Goal: Task Accomplishment & Management: Complete application form

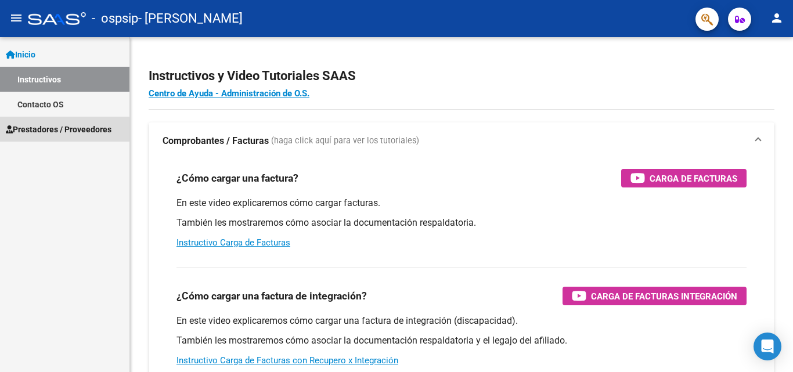
click at [41, 131] on span "Prestadores / Proveedores" at bounding box center [59, 129] width 106 height 13
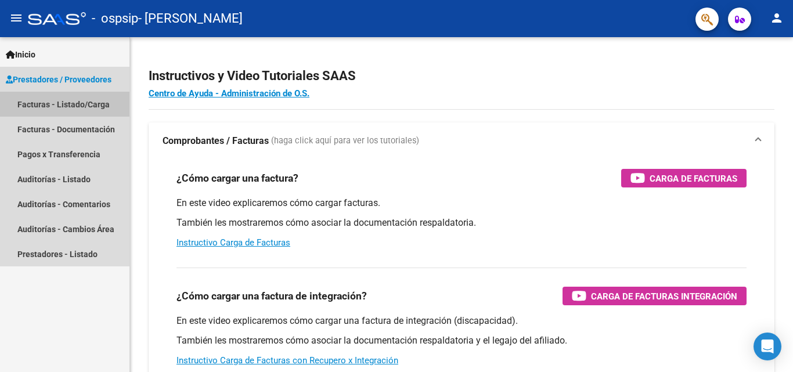
click at [56, 104] on link "Facturas - Listado/Carga" at bounding box center [64, 104] width 129 height 25
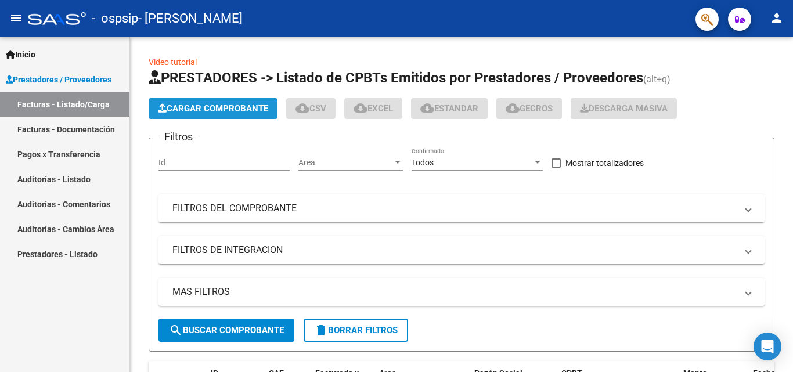
click at [218, 113] on span "Cargar Comprobante" at bounding box center [213, 108] width 110 height 10
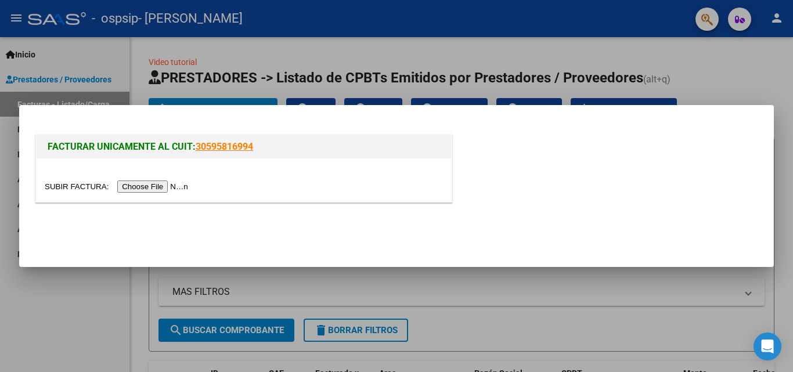
click at [152, 190] on input "file" at bounding box center [118, 187] width 147 height 12
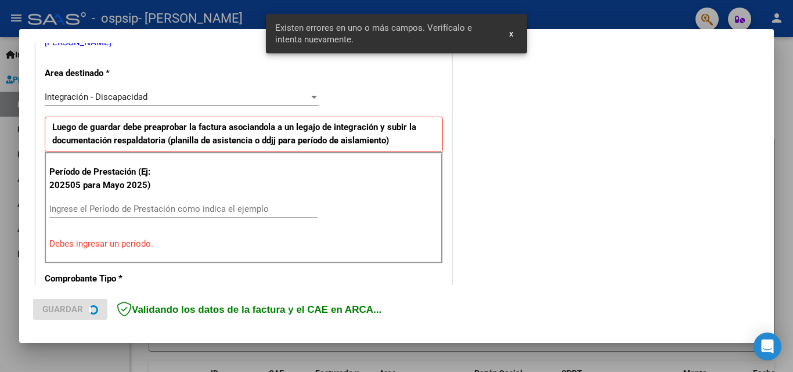
scroll to position [262, 0]
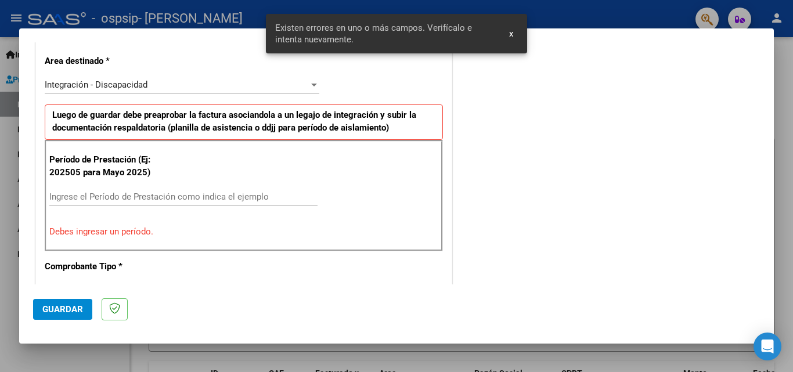
click at [136, 192] on input "Ingrese el Período de Prestación como indica el ejemplo" at bounding box center [183, 197] width 268 height 10
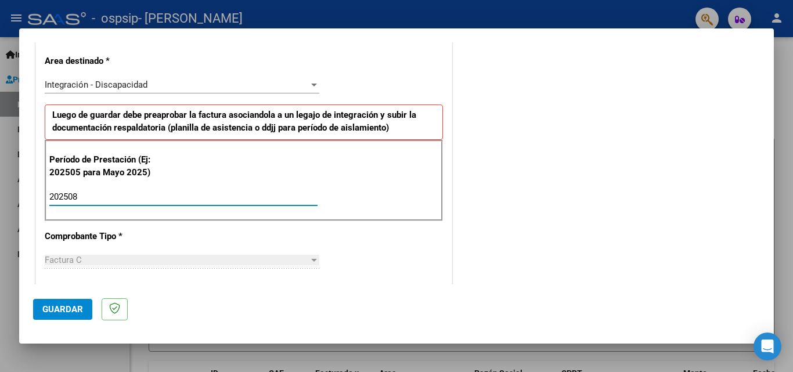
type input "202508"
click at [136, 232] on p "Comprobante Tipo *" at bounding box center [105, 236] width 120 height 13
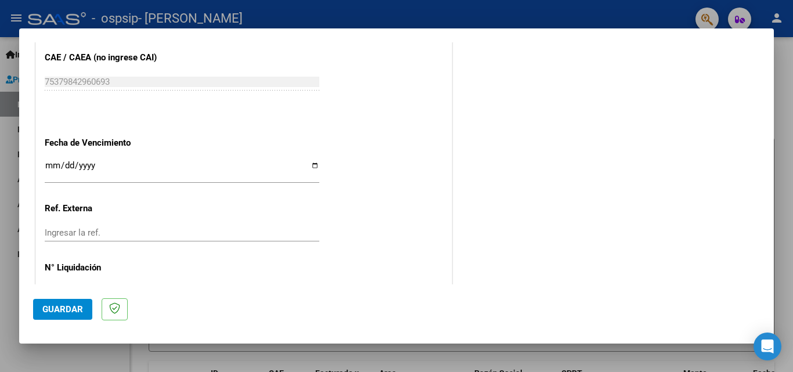
scroll to position [780, 0]
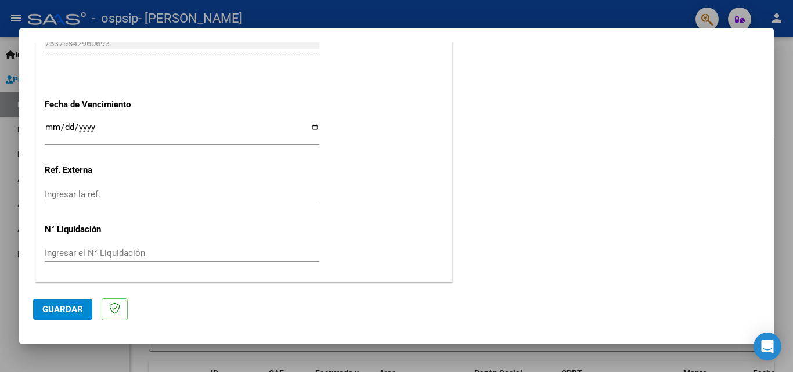
click at [62, 307] on span "Guardar" at bounding box center [62, 309] width 41 height 10
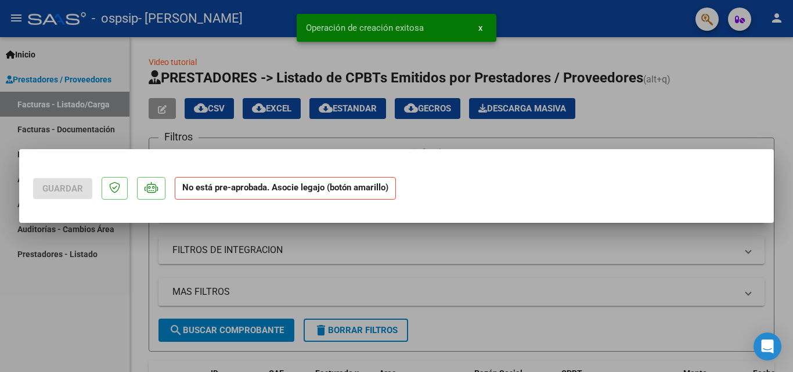
scroll to position [0, 0]
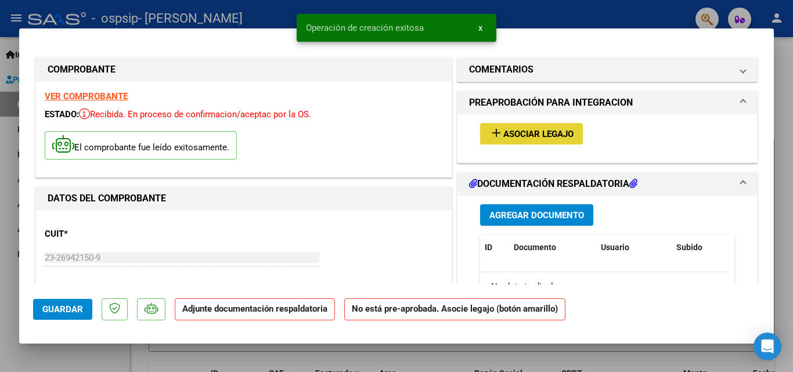
click at [537, 131] on span "Asociar Legajo" at bounding box center [538, 134] width 70 height 10
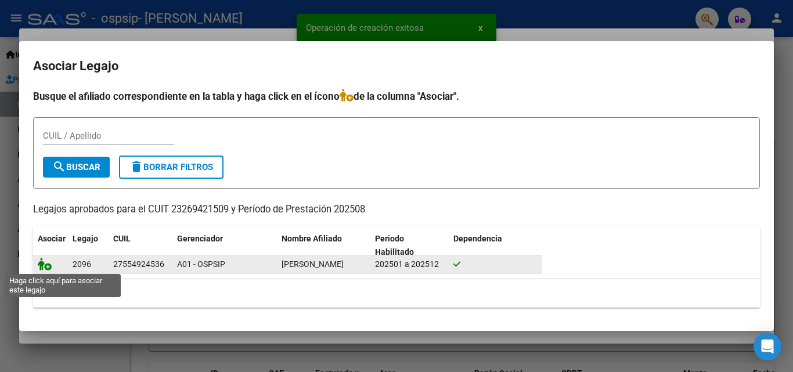
click at [46, 262] on icon at bounding box center [45, 264] width 14 height 13
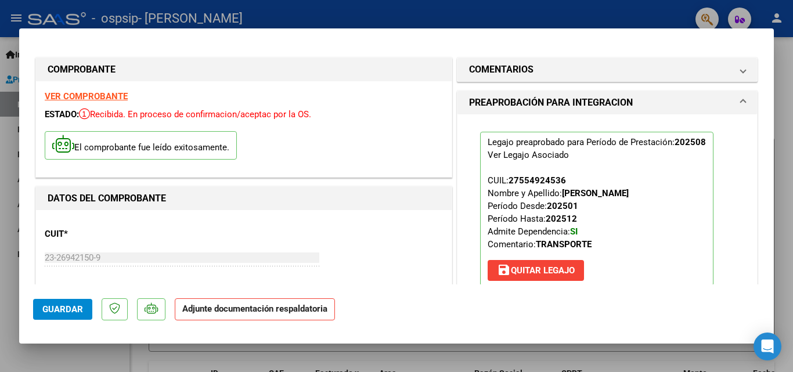
click at [259, 304] on strong "Adjunte documentación respaldatoria" at bounding box center [254, 309] width 145 height 10
click at [480, 319] on mat-dialog-actions "Guardar Adjunte documentación respaldatoria" at bounding box center [396, 308] width 727 height 46
click at [764, 177] on mat-dialog-content "COMPROBANTE VER COMPROBANTE ESTADO: Recibida. En proceso de confirmacion/acepta…" at bounding box center [396, 163] width 755 height 242
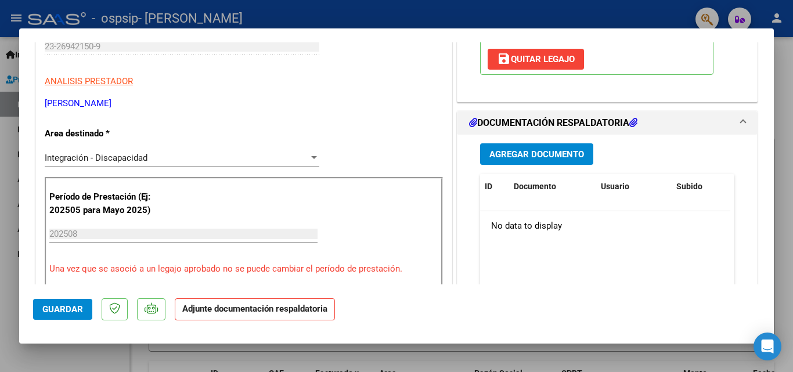
drag, startPoint x: 108, startPoint y: 314, endPoint x: 124, endPoint y: 244, distance: 72.0
click at [114, 314] on mat-dialog-actions "Guardar Adjunte documentación respaldatoria" at bounding box center [396, 308] width 727 height 46
click at [192, 319] on p "Adjunte documentación respaldatoria" at bounding box center [255, 309] width 160 height 23
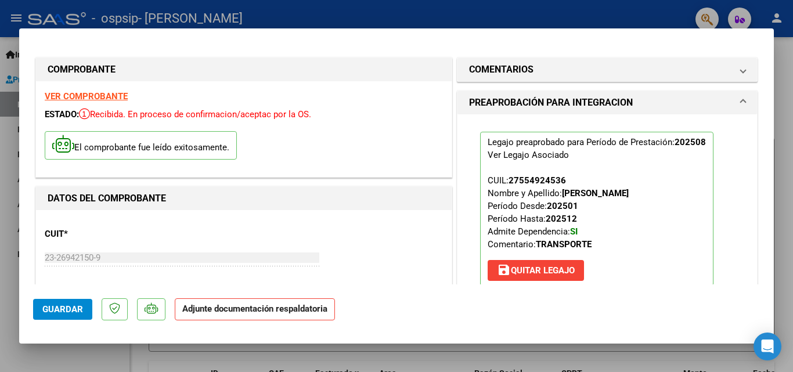
click at [543, 269] on span "save [PERSON_NAME]" at bounding box center [536, 270] width 78 height 10
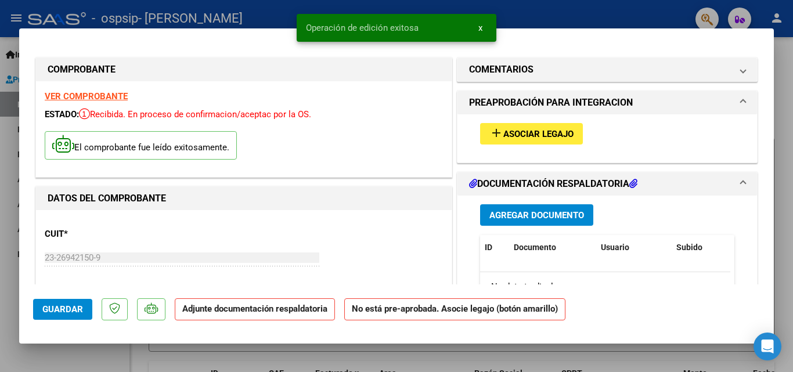
click at [235, 311] on strong "Adjunte documentación respaldatoria" at bounding box center [254, 309] width 145 height 10
click at [548, 138] on span "Asociar Legajo" at bounding box center [538, 134] width 70 height 10
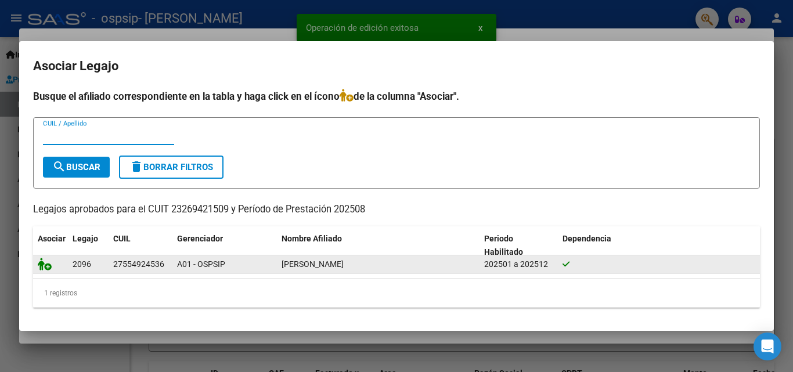
click at [44, 260] on icon at bounding box center [45, 264] width 14 height 13
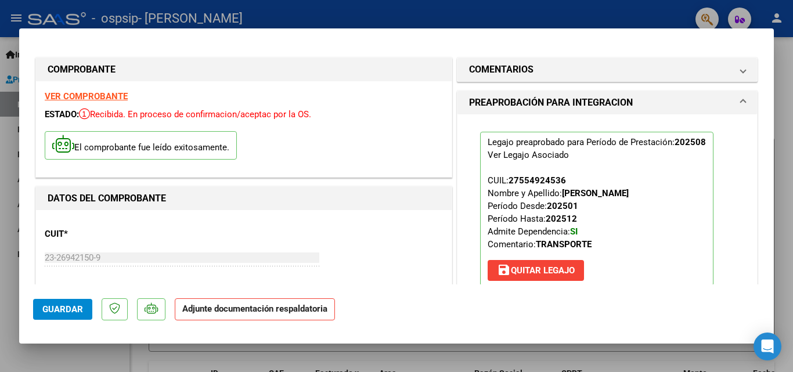
scroll to position [792, 0]
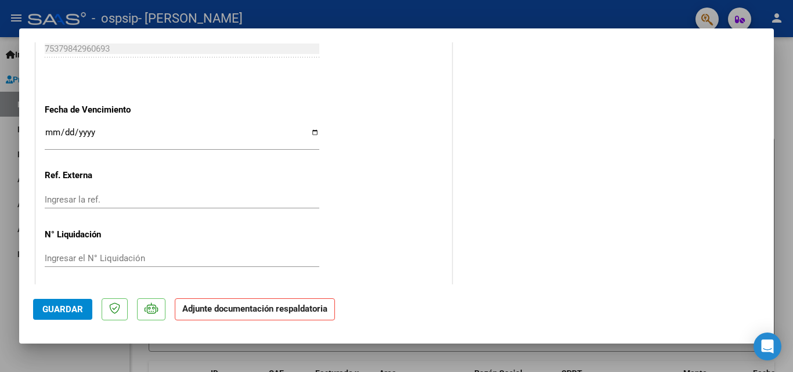
click at [57, 322] on mat-dialog-actions "Guardar Adjunte documentación respaldatoria" at bounding box center [396, 308] width 727 height 46
click at [66, 303] on button "Guardar" at bounding box center [62, 309] width 59 height 21
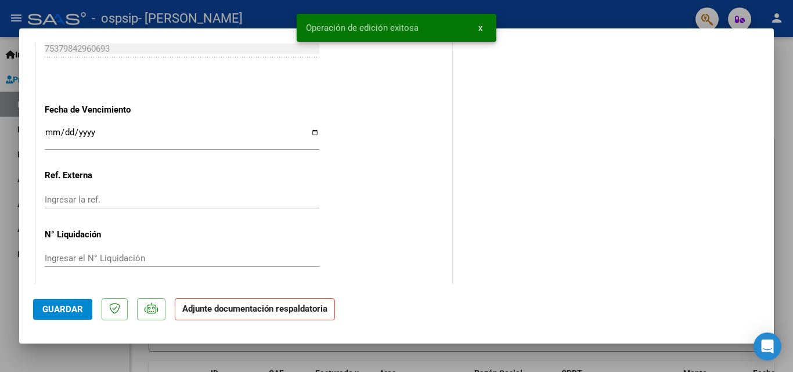
click at [74, 352] on div at bounding box center [396, 186] width 793 height 372
click at [74, 352] on div "Inicio Instructivos Contacto OS Prestadores / Proveedores Facturas - Listado/Ca…" at bounding box center [64, 204] width 129 height 335
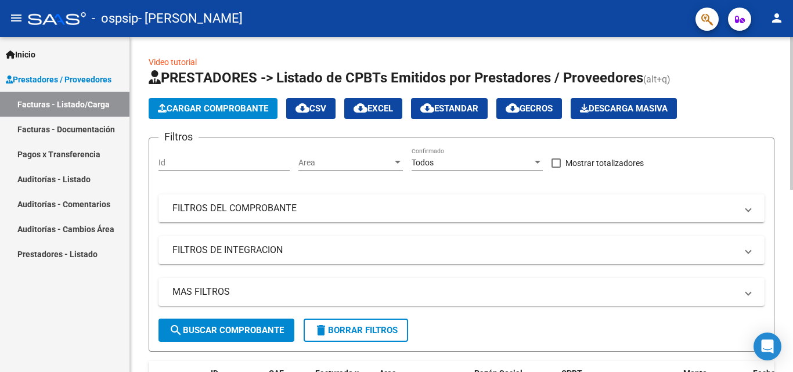
scroll to position [209, 0]
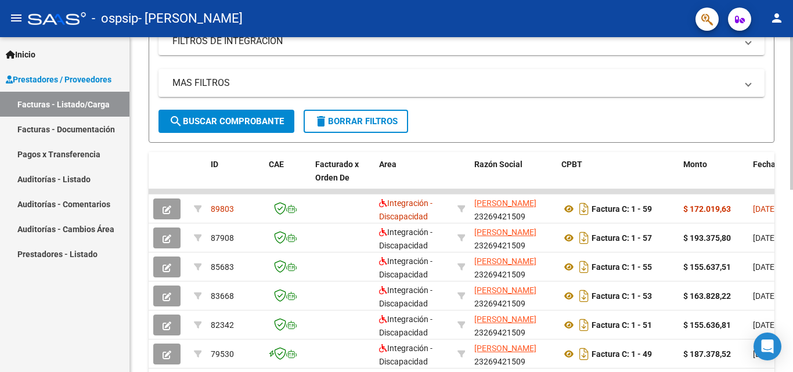
click at [793, 170] on div at bounding box center [791, 211] width 3 height 153
click at [787, 214] on div "Video tutorial PRESTADORES -> Listado de CPBTs Emitidos por Prestadores / Prove…" at bounding box center [463, 191] width 666 height 727
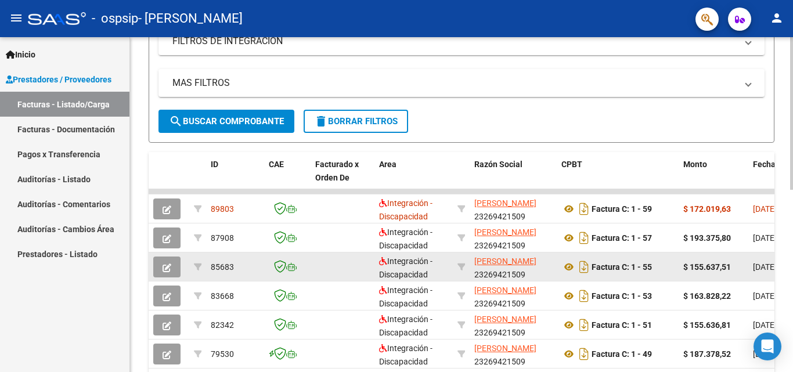
click at [600, 251] on datatable-body-cell "Factura C: 1 - 57" at bounding box center [618, 238] width 122 height 28
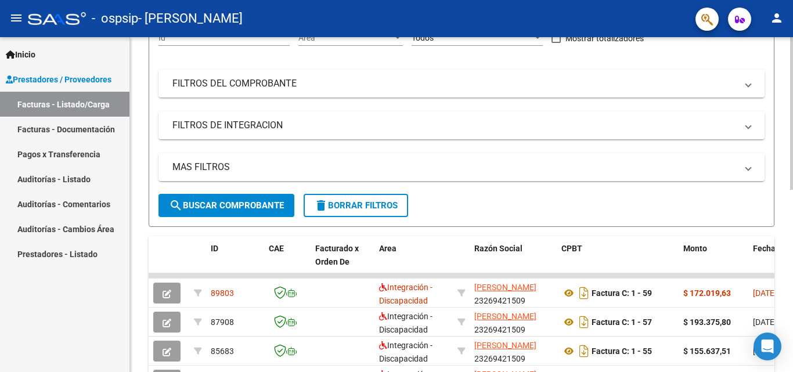
scroll to position [142, 0]
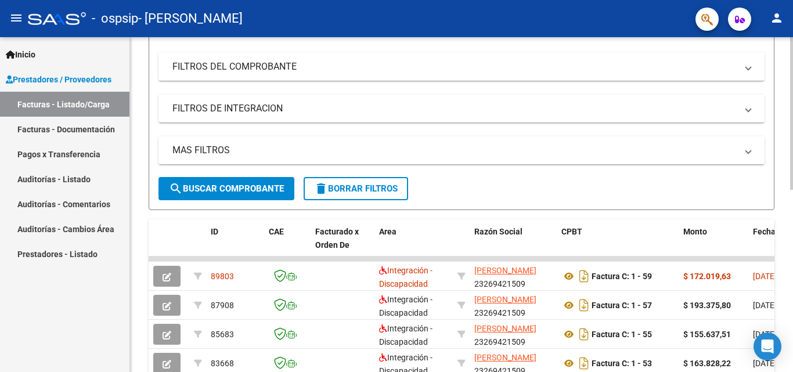
click at [793, 193] on div at bounding box center [791, 179] width 3 height 153
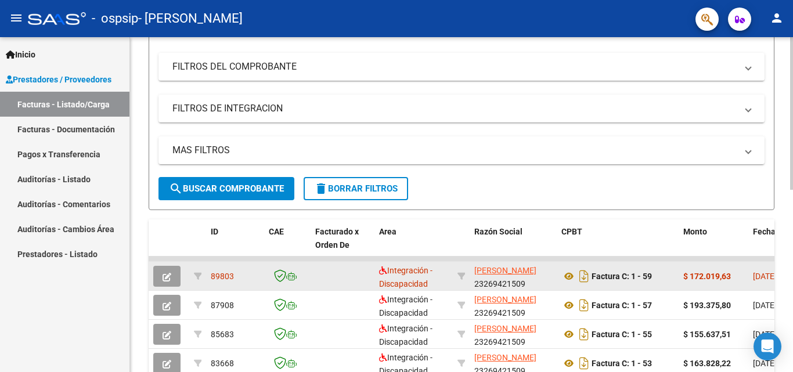
scroll to position [144, 0]
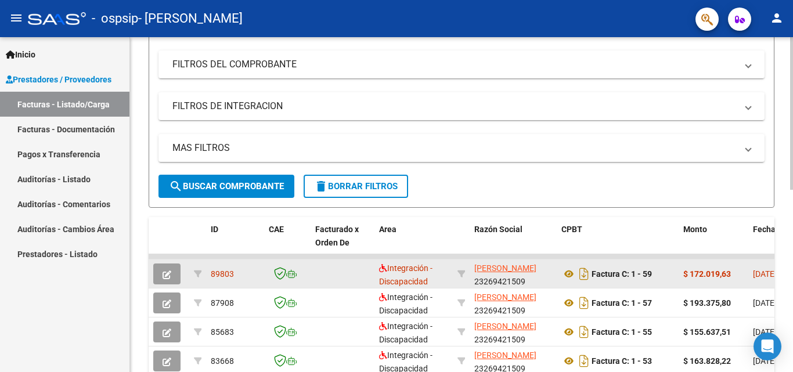
click at [165, 276] on icon "button" at bounding box center [167, 275] width 9 height 9
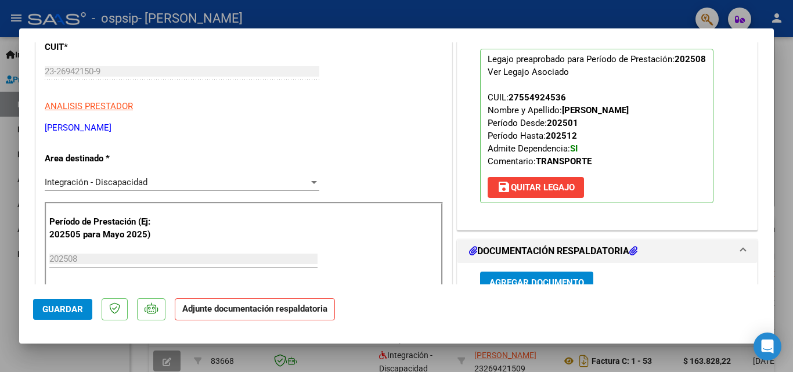
click at [528, 278] on span "Agregar Documento" at bounding box center [536, 283] width 95 height 10
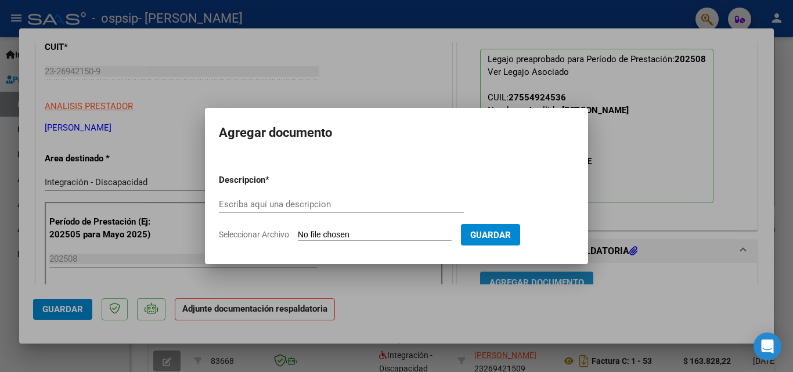
scroll to position [314, 0]
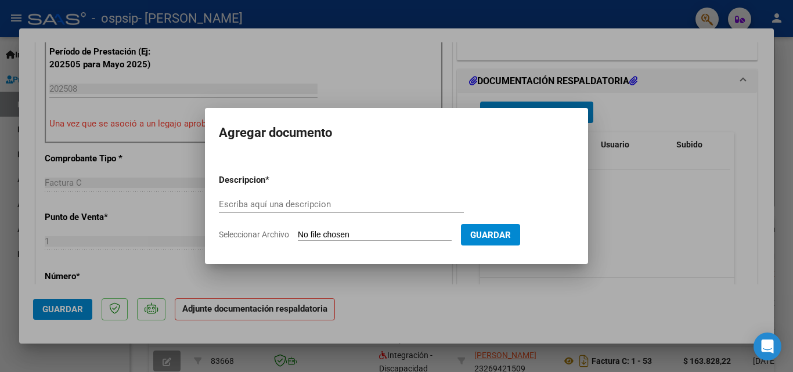
click at [261, 202] on input "Escriba aquí una descripcion" at bounding box center [341, 204] width 245 height 10
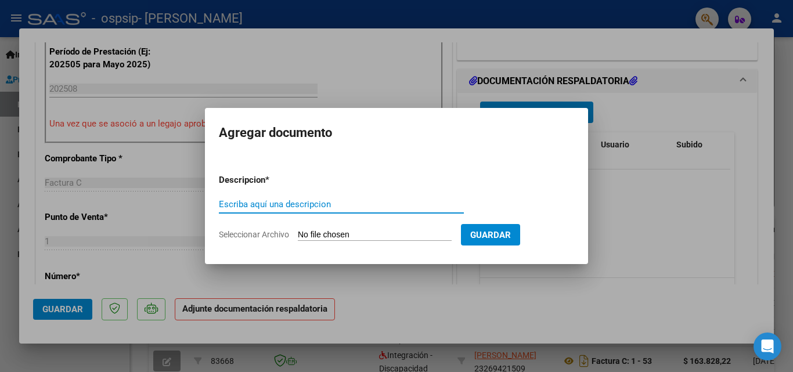
click at [309, 232] on input "Seleccionar Archivo" at bounding box center [375, 235] width 154 height 11
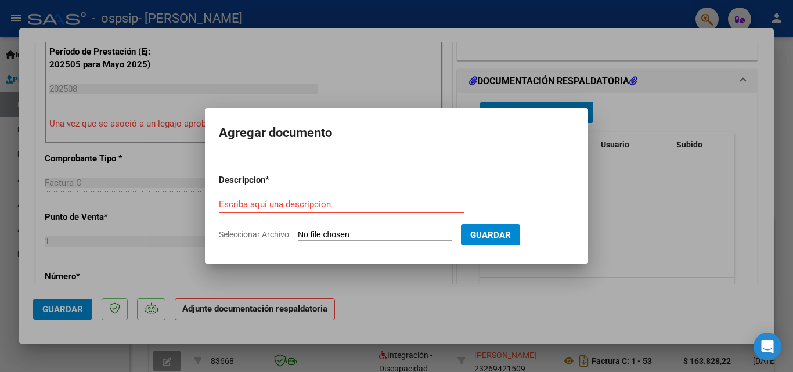
type input "C:\fakepath\1000107079.jpg"
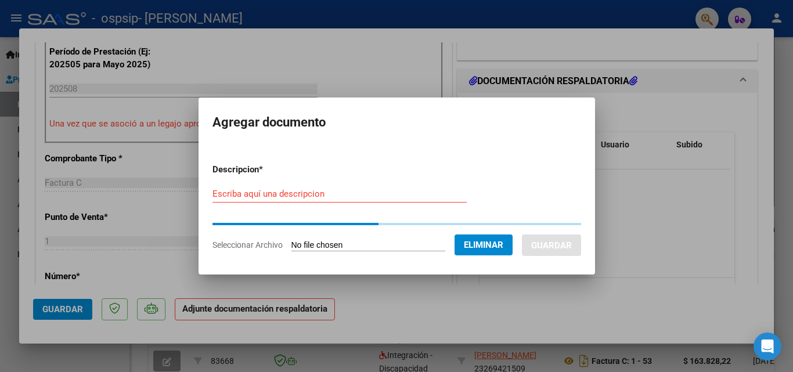
click at [268, 207] on div "Escriba aquí una descripcion" at bounding box center [340, 199] width 254 height 28
click at [263, 192] on input "Escriba aquí una descripcion" at bounding box center [340, 194] width 254 height 10
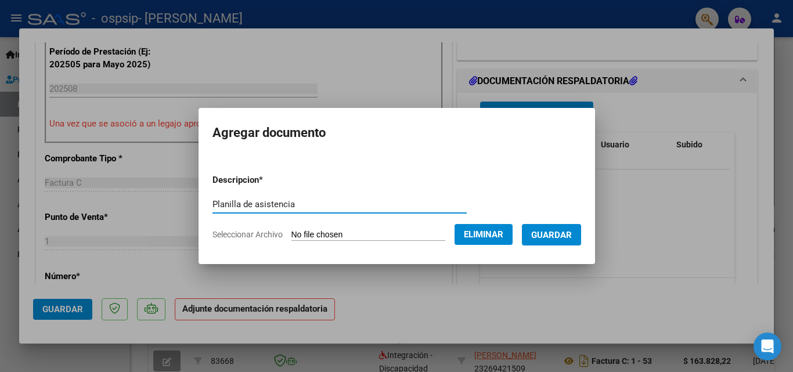
type input "Planilla de asistencia"
click at [261, 203] on input "Planilla de asistencia" at bounding box center [340, 204] width 254 height 10
click at [560, 237] on span "Guardar" at bounding box center [551, 235] width 41 height 10
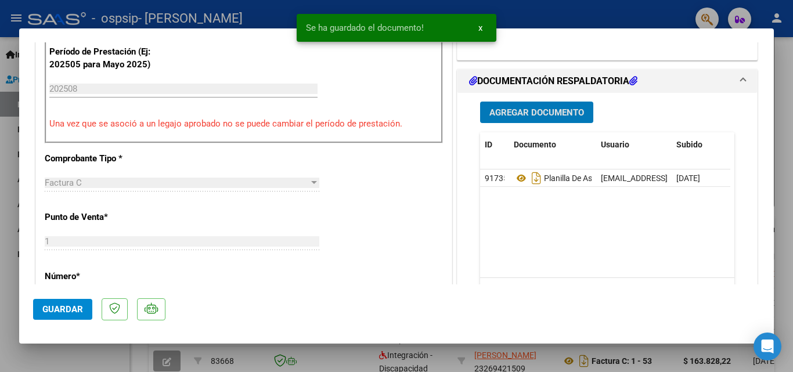
click at [525, 109] on span "Agregar Documento" at bounding box center [536, 112] width 95 height 10
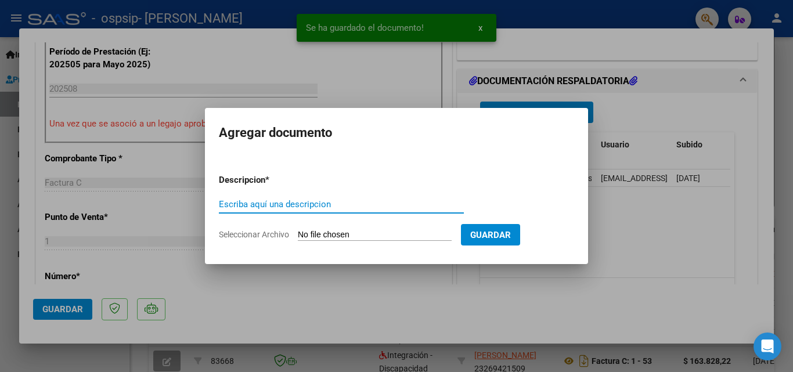
click at [341, 233] on input "Seleccionar Archivo" at bounding box center [375, 235] width 154 height 11
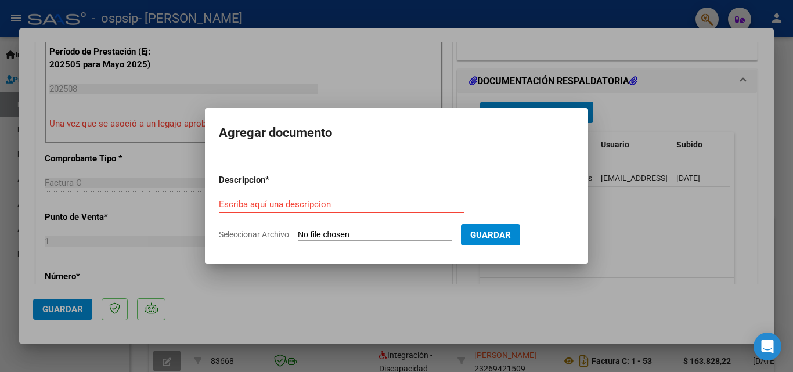
type input "C:\fakepath\[PERSON_NAME] TRANSPORTE AUTORIZACION 2025 SEGUN RESOLUCION 360 22_…"
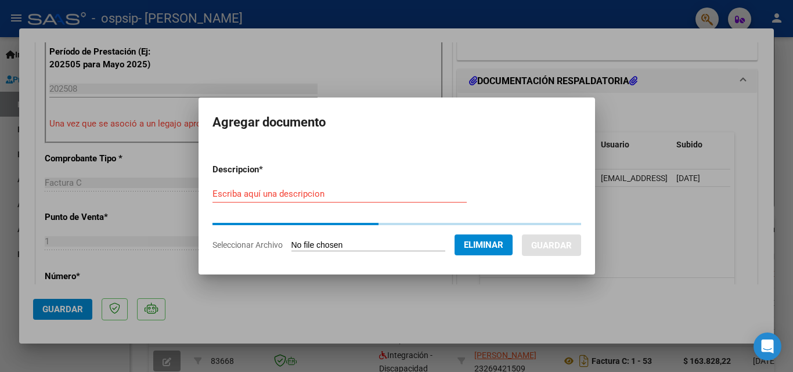
click at [307, 198] on input "Escriba aquí una descripcion" at bounding box center [340, 194] width 254 height 10
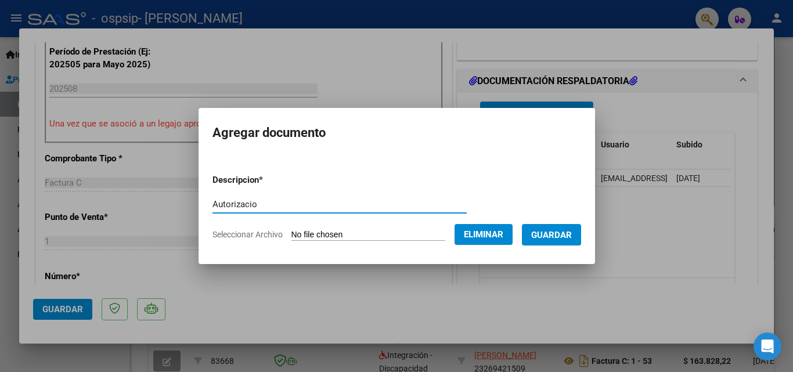
type input "Autorizacion"
click at [557, 232] on span "Guardar" at bounding box center [551, 235] width 41 height 10
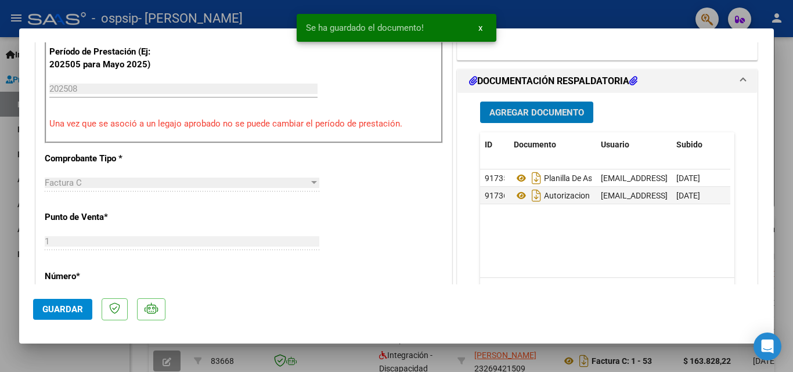
click at [54, 308] on span "Guardar" at bounding box center [62, 309] width 41 height 10
click at [570, 9] on div at bounding box center [396, 186] width 793 height 372
